Goal: Information Seeking & Learning: Learn about a topic

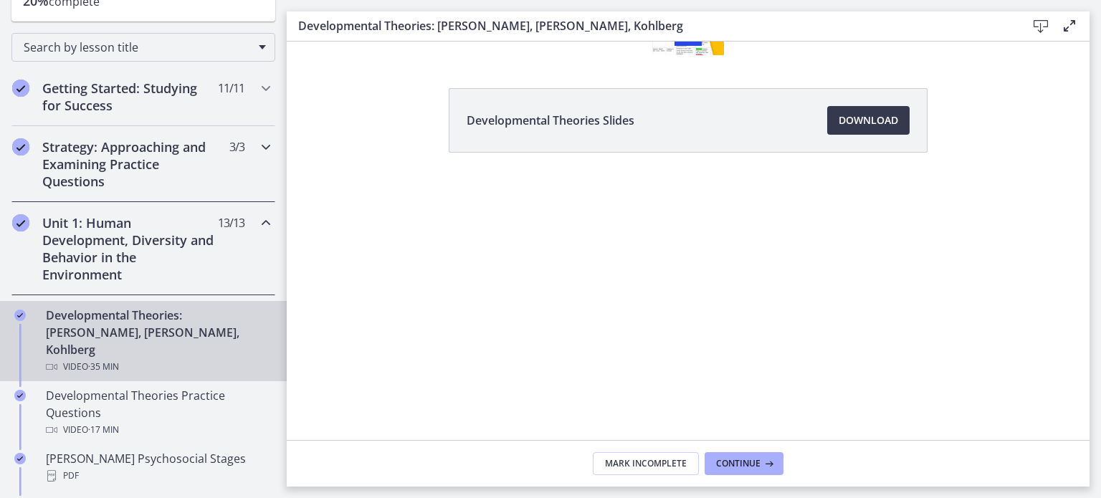
scroll to position [206, 0]
click at [141, 336] on div "Developmental Theories: [PERSON_NAME], [PERSON_NAME], Kohlberg Video · 35 min" at bounding box center [158, 340] width 224 height 69
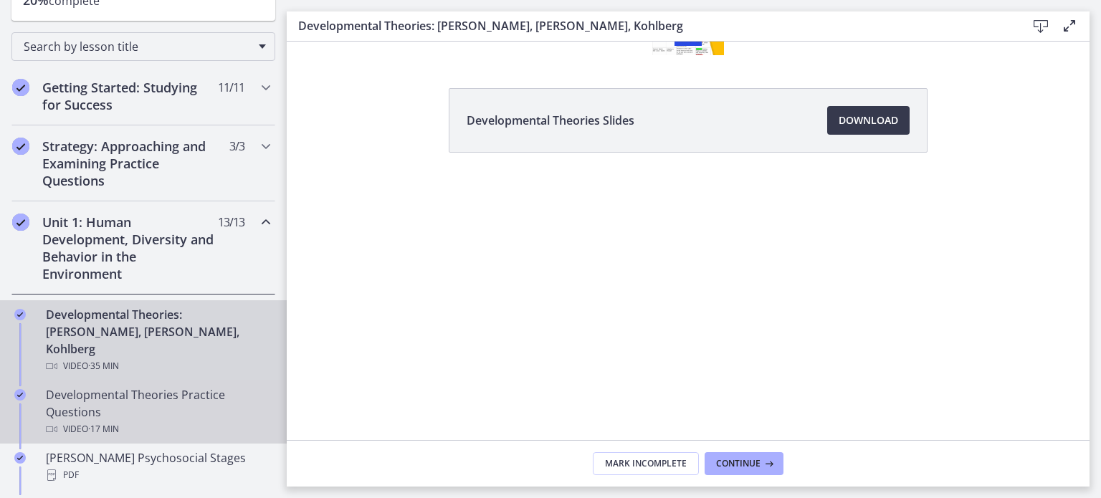
click at [139, 386] on div "Developmental Theories Practice Questions Video · 17 min" at bounding box center [158, 412] width 224 height 52
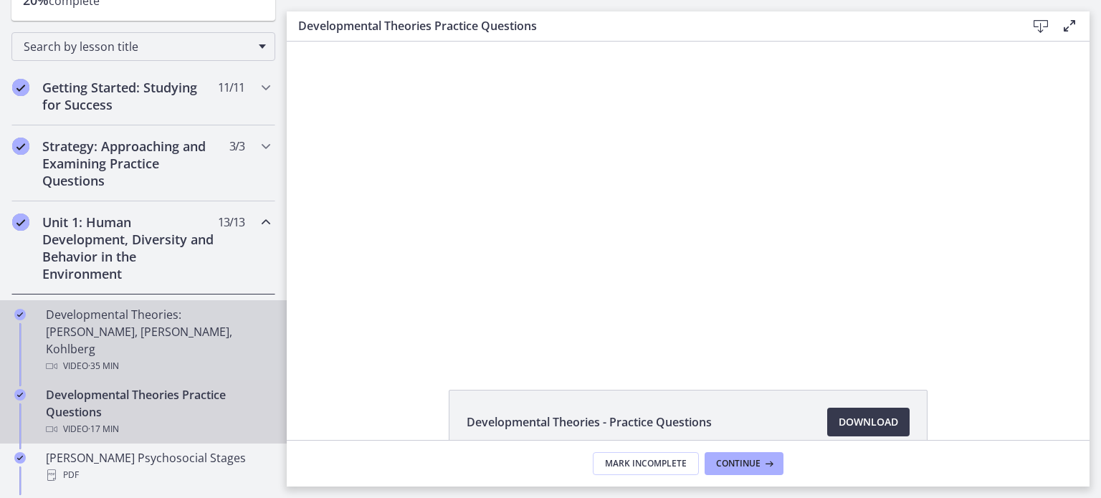
click at [153, 335] on div "Developmental Theories: [PERSON_NAME], [PERSON_NAME], Kohlberg Video · 35 min" at bounding box center [158, 340] width 224 height 69
